Goal: Information Seeking & Learning: Understand process/instructions

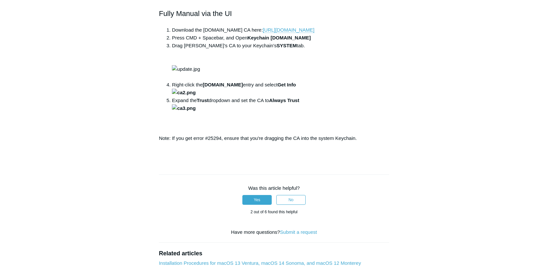
scroll to position [308, 0]
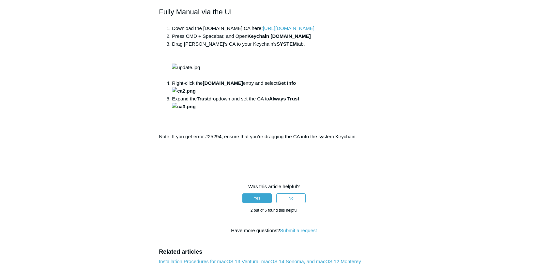
click at [263, 31] on link "[URL][DOMAIN_NAME]" at bounding box center [289, 28] width 52 height 6
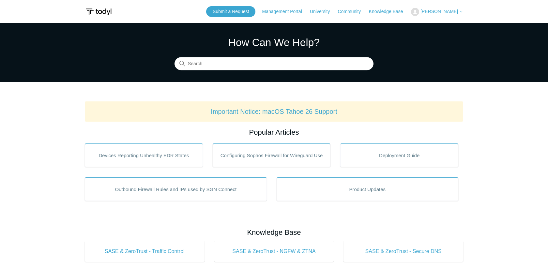
scroll to position [53, 0]
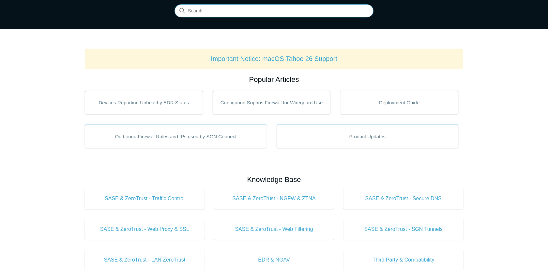
click at [224, 13] on input "Search" at bounding box center [274, 11] width 199 height 13
type input "install macos"
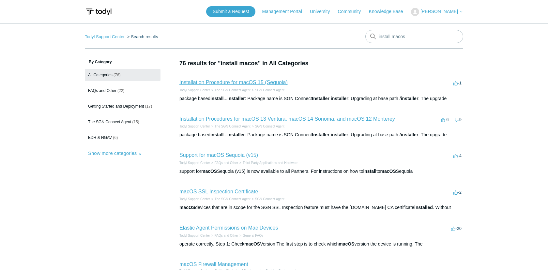
click at [219, 81] on link "Installation Procedure for macOS 15 (Sequoia)" at bounding box center [234, 83] width 108 height 6
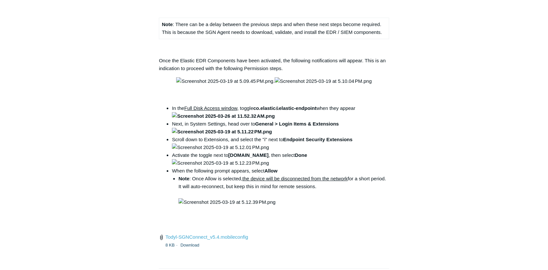
scroll to position [804, 0]
